Goal: Information Seeking & Learning: Find specific fact

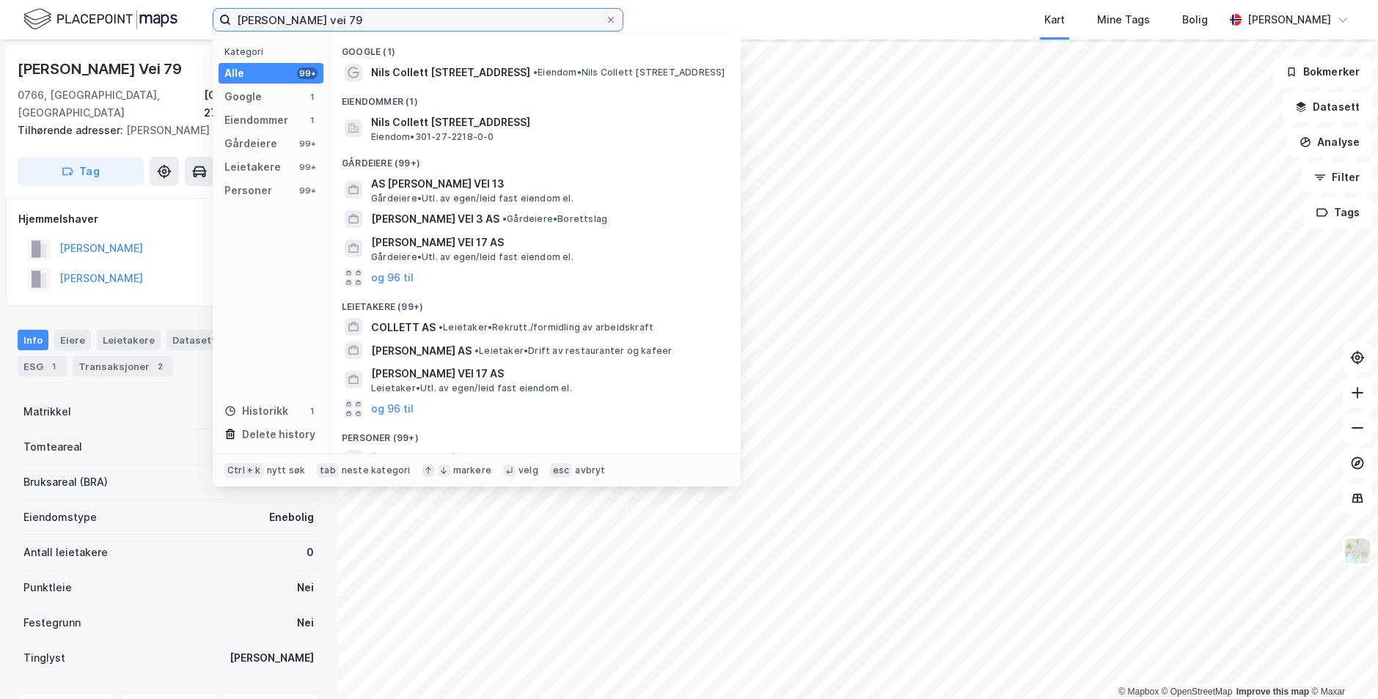
drag, startPoint x: 472, startPoint y: 21, endPoint x: -317, endPoint y: -31, distance: 790.5
click at [231, 9] on input "[PERSON_NAME] vei 79" at bounding box center [418, 20] width 374 height 22
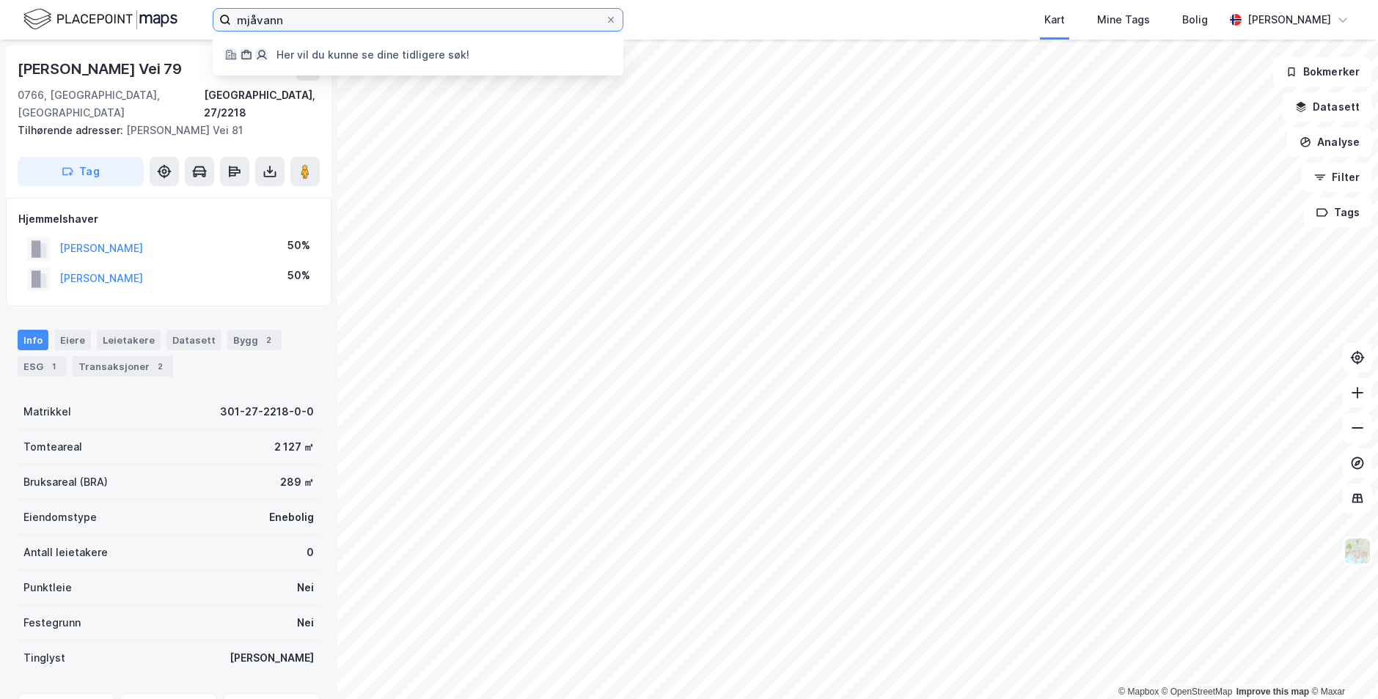
type input "mjåvann"
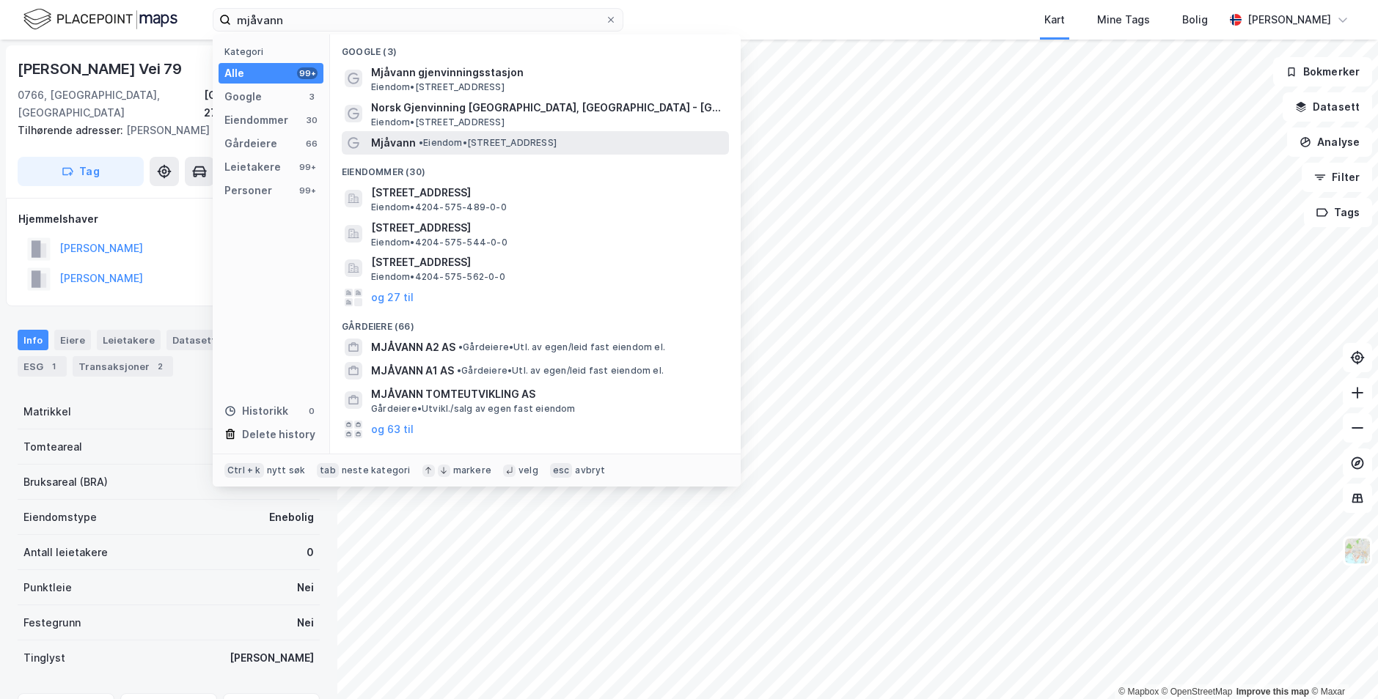
click at [434, 139] on span "• Eiendom • [STREET_ADDRESS]" at bounding box center [488, 143] width 138 height 12
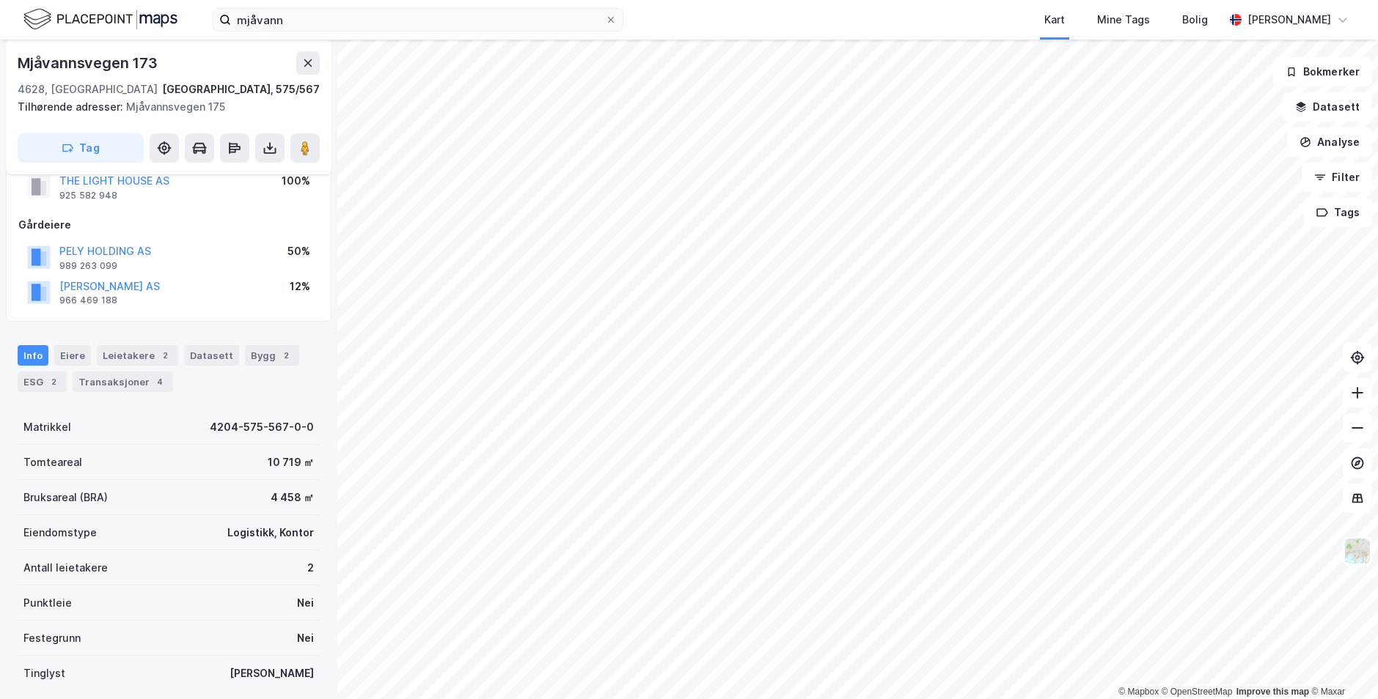
scroll to position [29, 0]
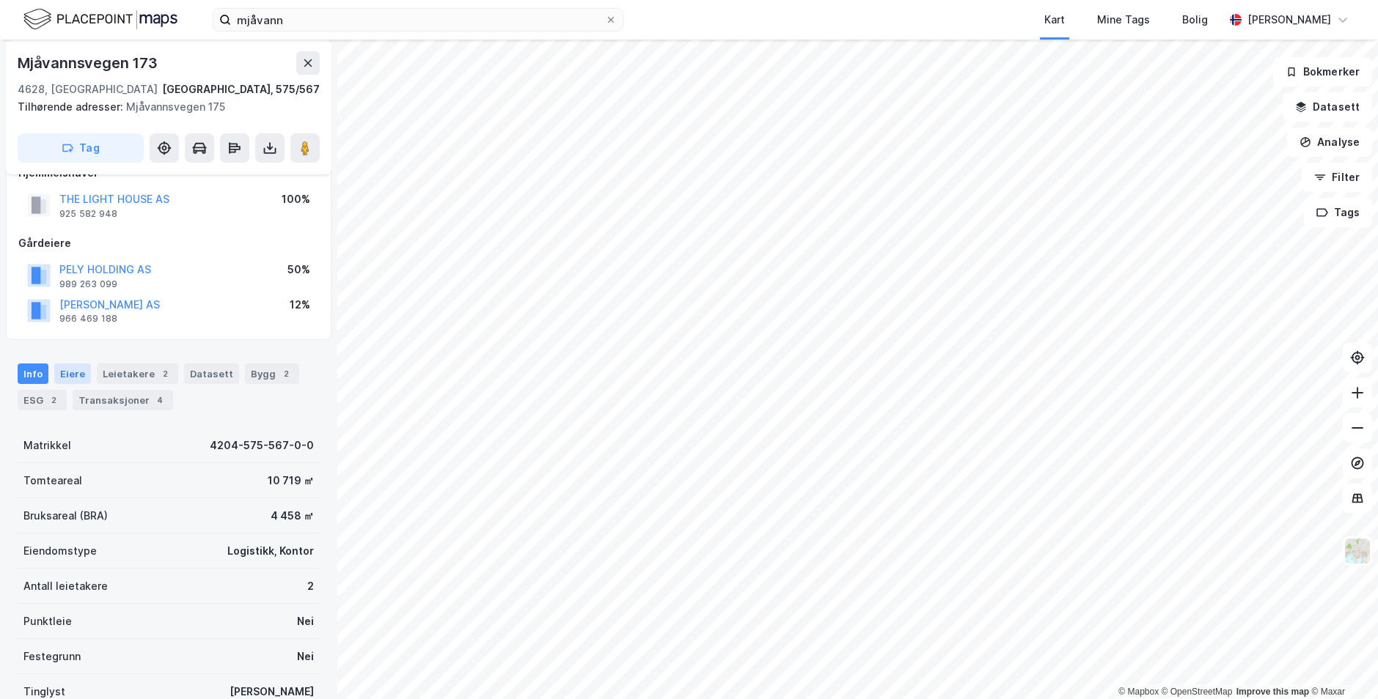
click at [72, 377] on div "Eiere" at bounding box center [72, 374] width 37 height 21
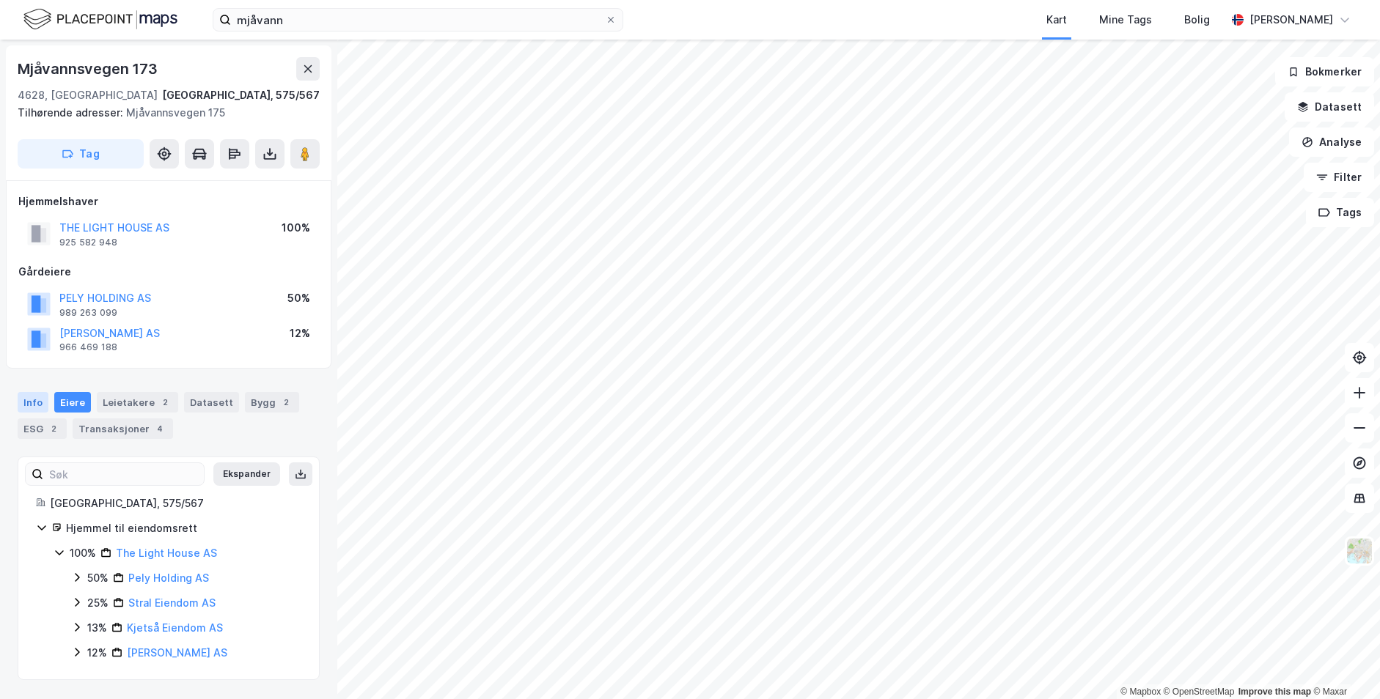
click at [30, 402] on div "Info" at bounding box center [33, 402] width 31 height 21
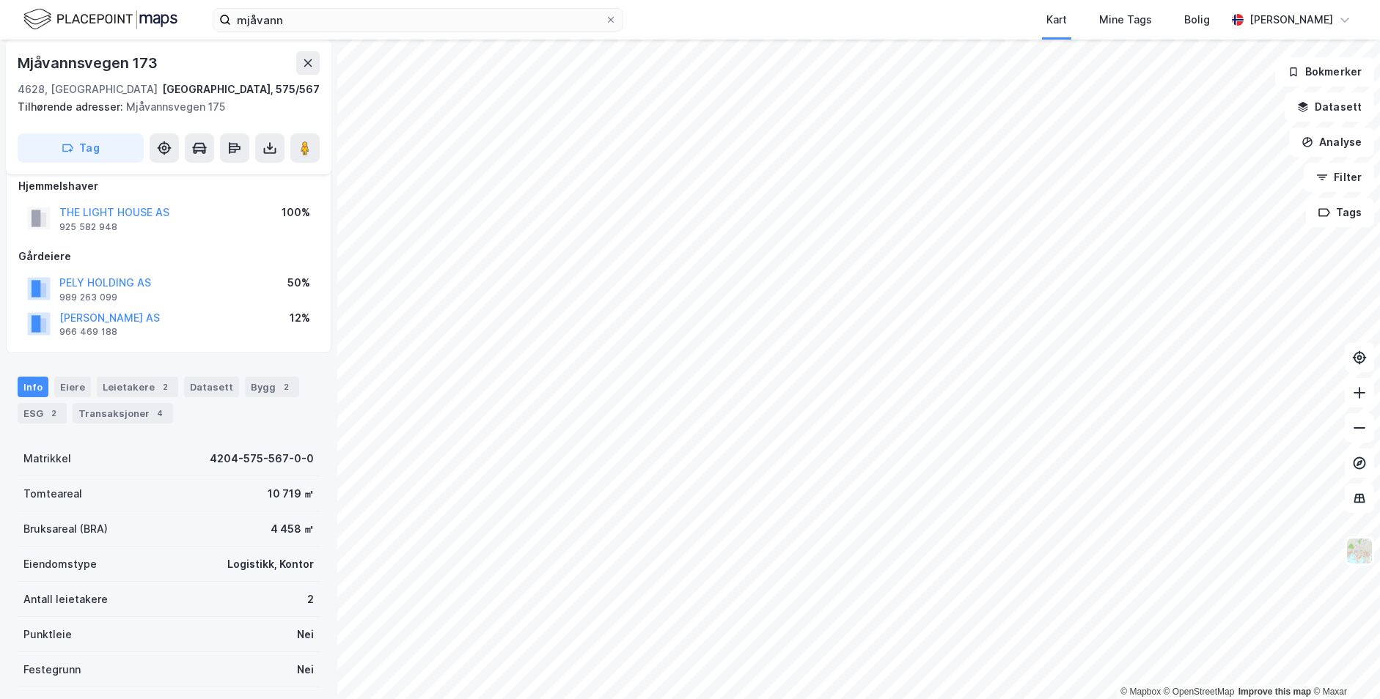
scroll to position [7, 0]
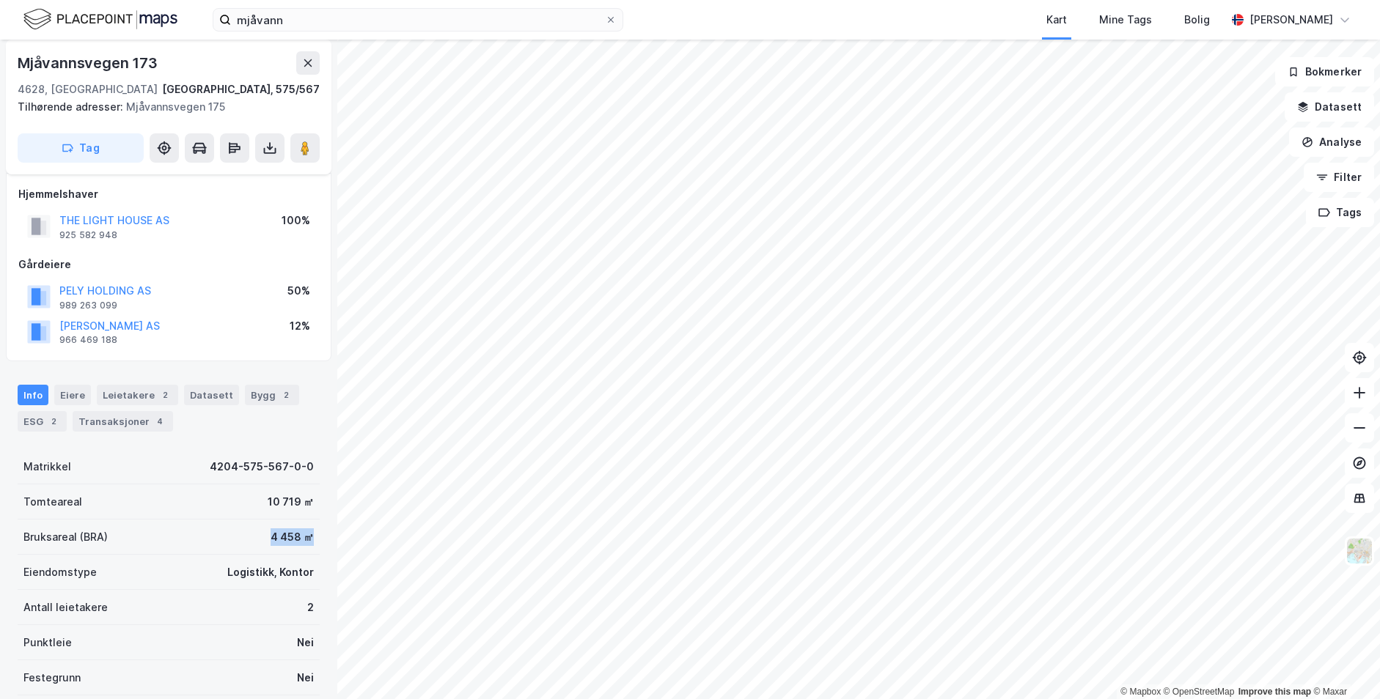
drag, startPoint x: 251, startPoint y: 536, endPoint x: 282, endPoint y: 529, distance: 30.9
click at [306, 537] on div "Bruksareal (BRA) 4 458 ㎡" at bounding box center [169, 537] width 302 height 35
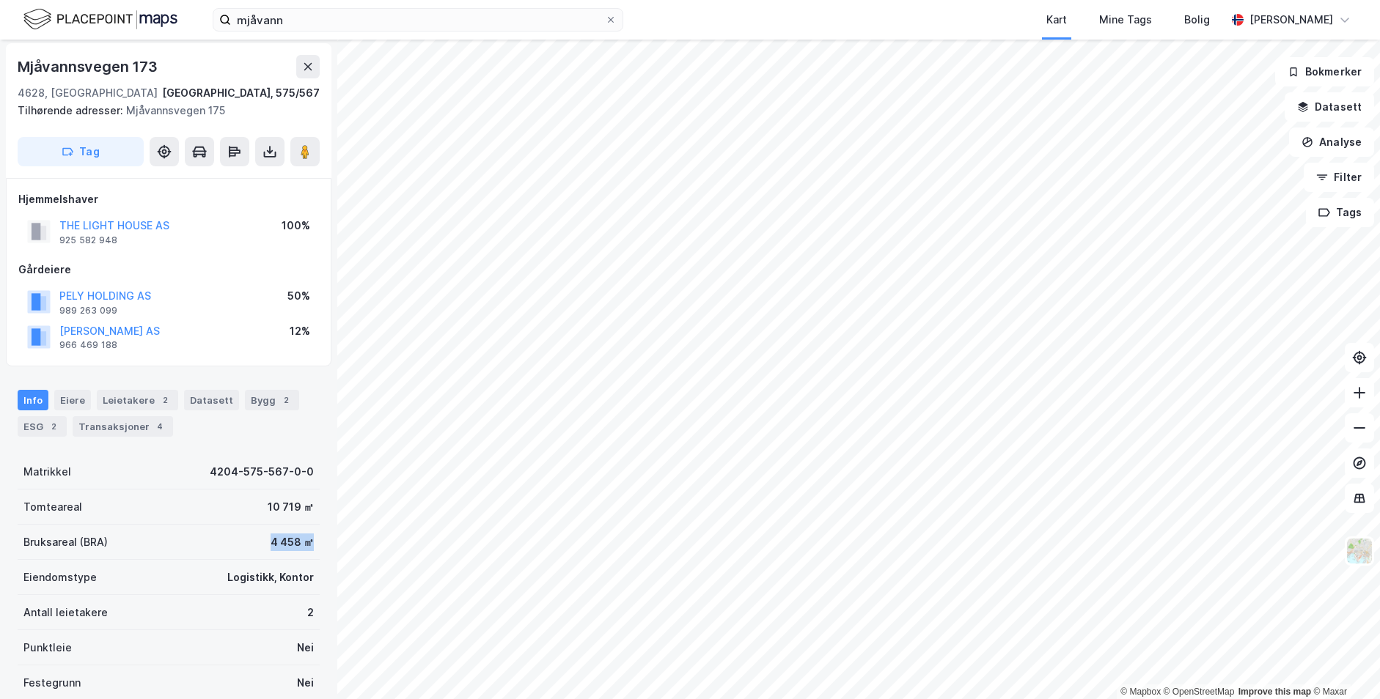
scroll to position [0, 0]
drag, startPoint x: 160, startPoint y: 73, endPoint x: 21, endPoint y: 70, distance: 139.3
click at [21, 70] on div "Mjåvannsvegen 173" at bounding box center [169, 68] width 302 height 23
copy div "Mjåvannsvegen 173"
click at [164, 300] on div "PELY HOLDING AS 989 263 099 50%" at bounding box center [168, 304] width 301 height 35
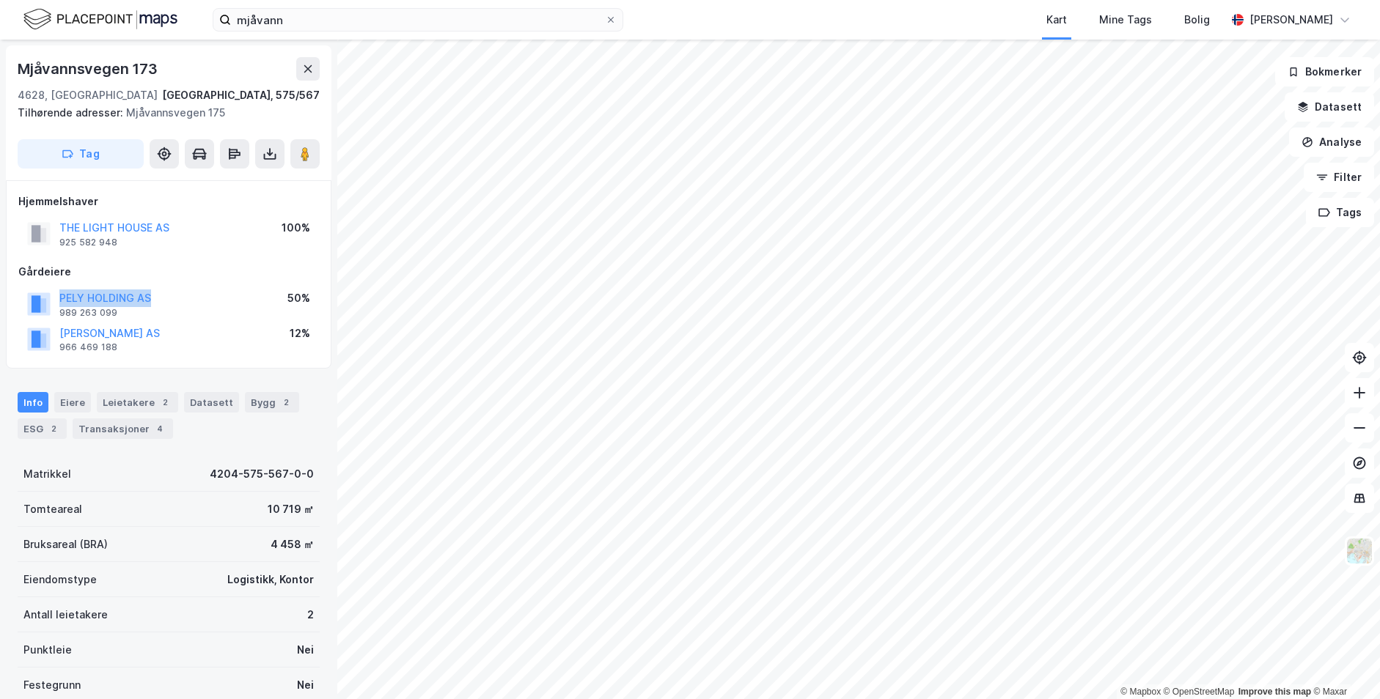
drag, startPoint x: 157, startPoint y: 300, endPoint x: 58, endPoint y: 291, distance: 99.4
click at [58, 291] on div "PELY HOLDING AS 989 263 099 50%" at bounding box center [168, 304] width 301 height 35
copy button "PELY HOLDING AS"
click at [74, 397] on div "Eiere" at bounding box center [72, 402] width 37 height 21
